Goal: Task Accomplishment & Management: Complete application form

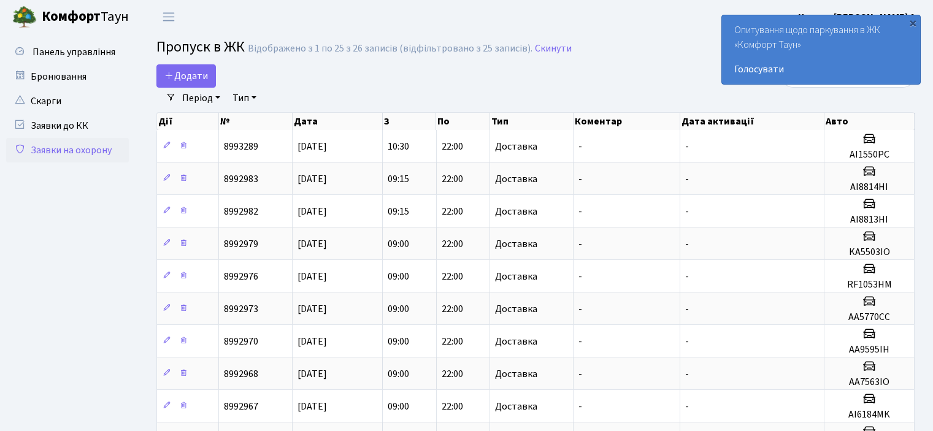
select select "25"
click at [198, 78] on span "Додати" at bounding box center [186, 75] width 44 height 13
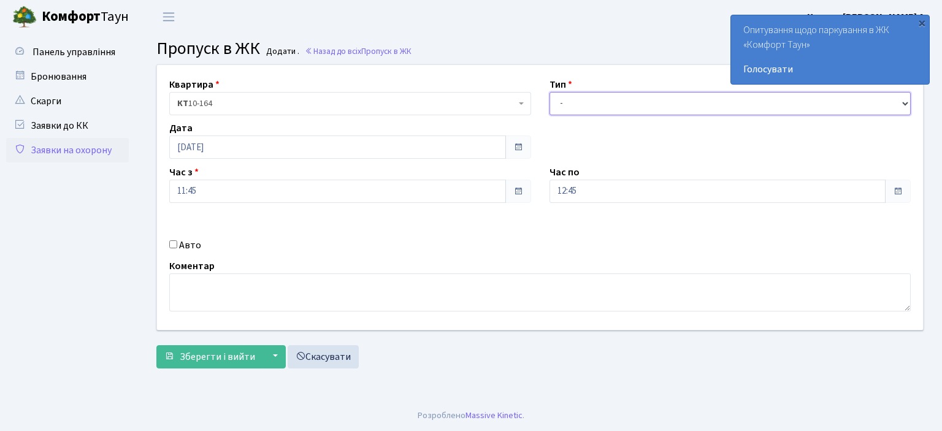
click at [910, 104] on select "- Доставка Таксі Гості Сервіс" at bounding box center [731, 103] width 362 height 23
select select "1"
click at [550, 92] on select "- Доставка Таксі Гості Сервіс" at bounding box center [731, 103] width 362 height 23
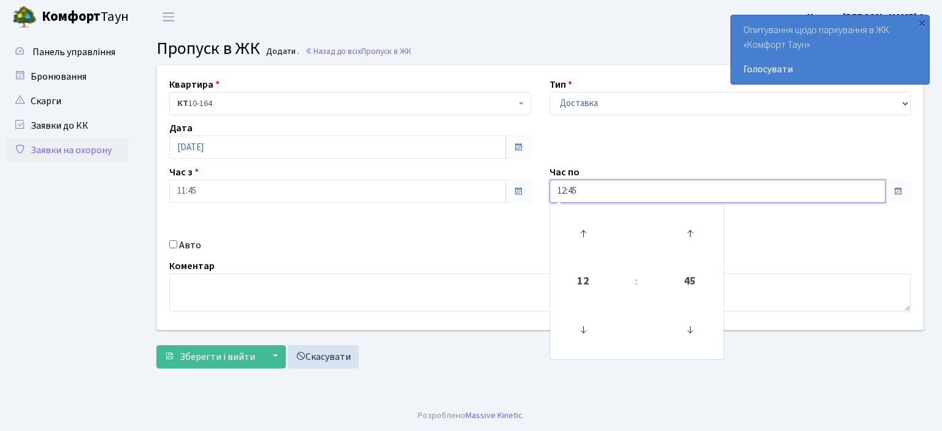
drag, startPoint x: 587, startPoint y: 193, endPoint x: 499, endPoint y: 193, distance: 87.7
click at [499, 193] on div "Квартира <b>КТ</b>&nbsp;&nbsp;&nbsp;&nbsp;10-164 КТ 10-164 Тип - Доставка Таксі…" at bounding box center [540, 197] width 785 height 265
type input "22:00"
click at [174, 241] on input "Авто" at bounding box center [173, 244] width 8 height 8
checkbox input "true"
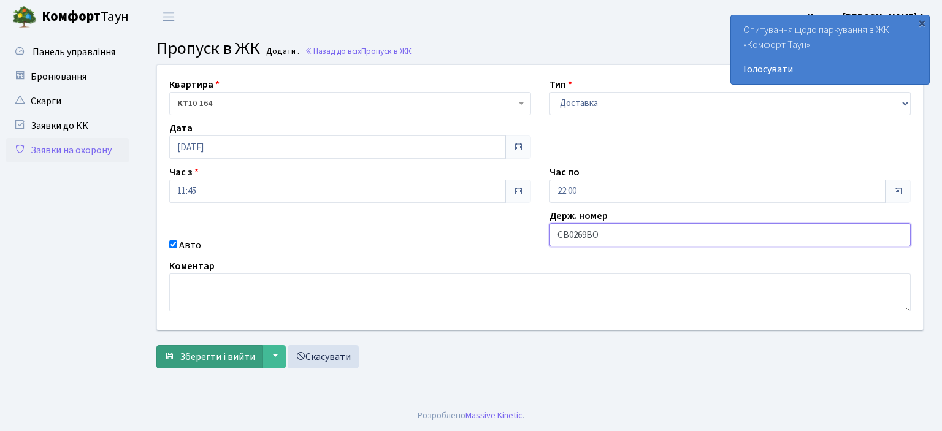
type input "CB0269BO"
click at [190, 364] on button "Зберегти і вийти" at bounding box center [209, 356] width 107 height 23
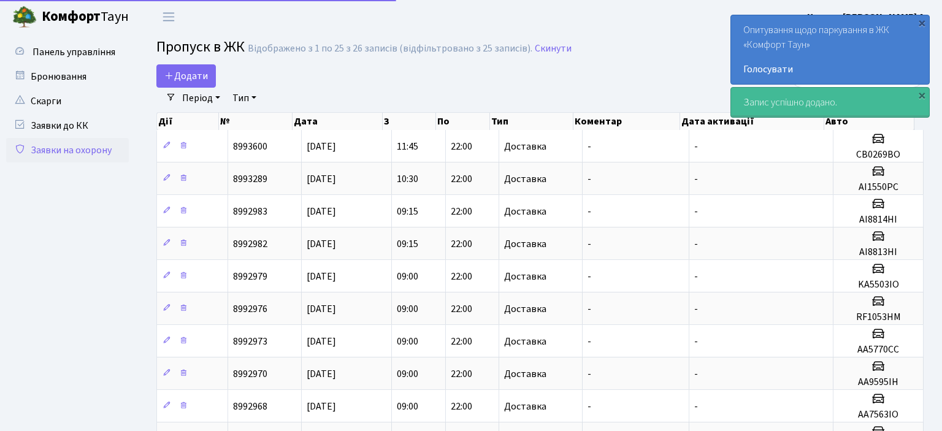
select select "25"
